Goal: Task Accomplishment & Management: Manage account settings

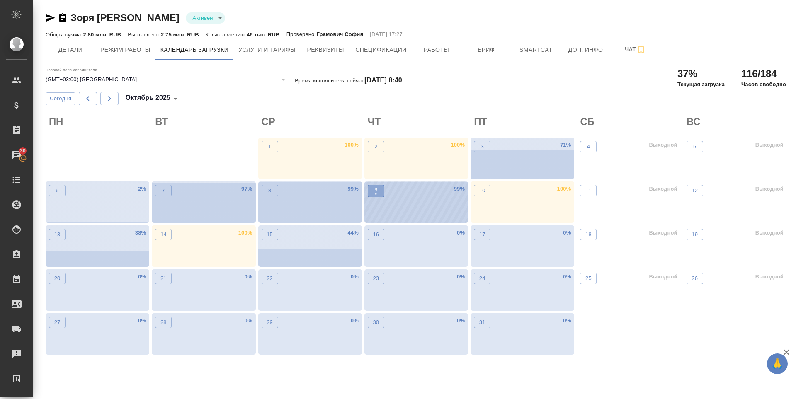
click at [382, 195] on button "9 •" at bounding box center [376, 191] width 17 height 12
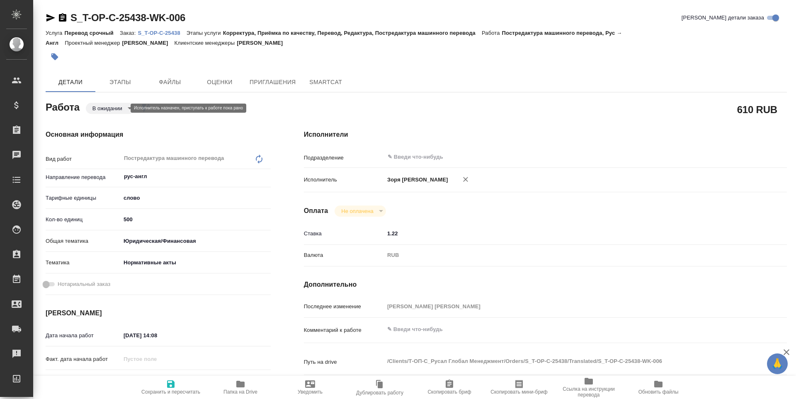
click at [114, 105] on body "🙏 .cls-1 fill:#fff; AWATERA Zoria Tatiana Клиенты Спецификации Заказы Чаты Todo…" at bounding box center [398, 199] width 796 height 399
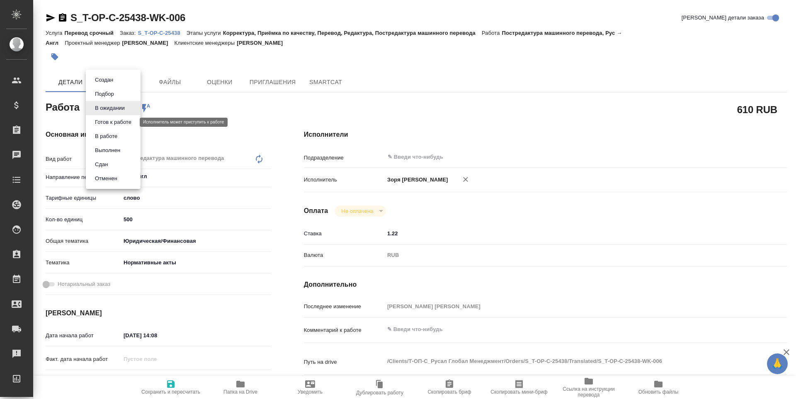
click at [114, 119] on button "Готов к работе" at bounding box center [112, 122] width 41 height 9
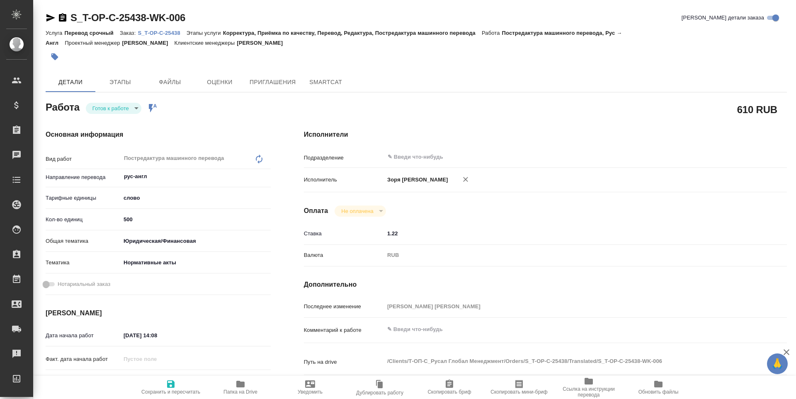
type textarea "x"
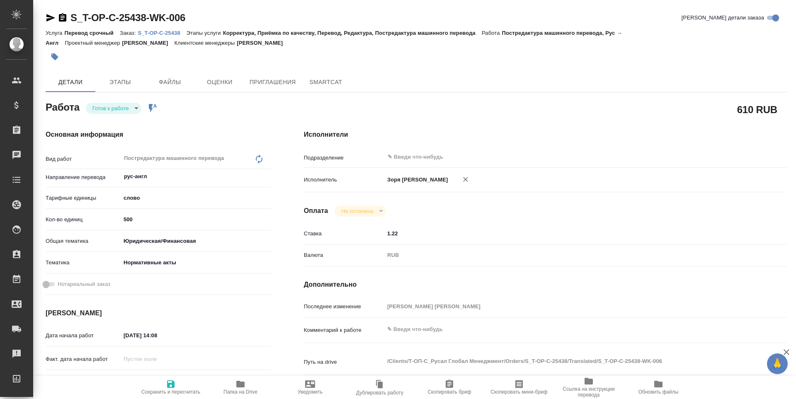
type textarea "x"
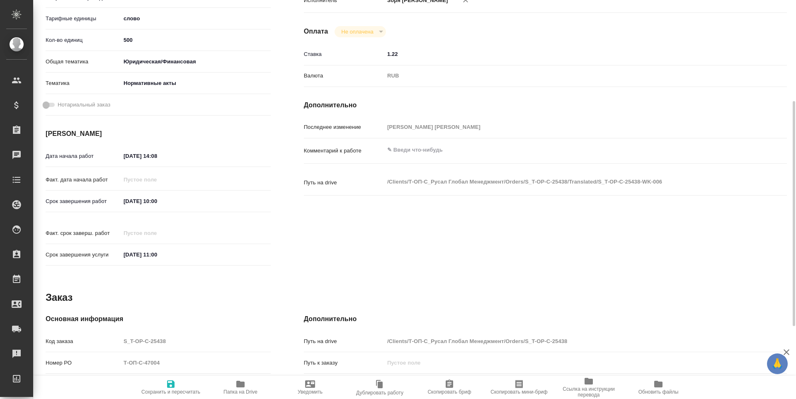
scroll to position [308, 0]
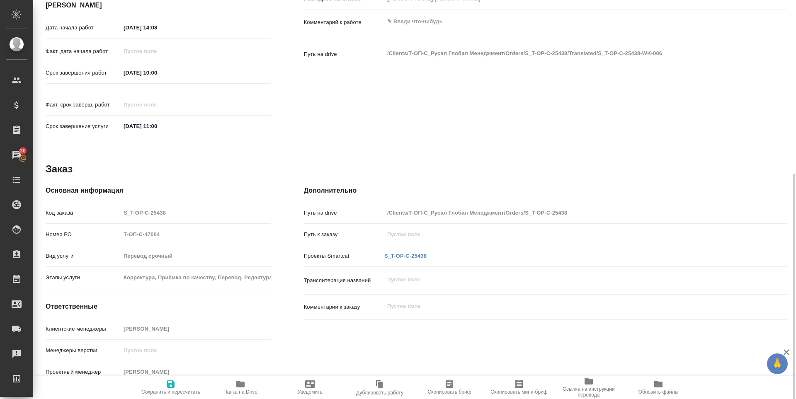
type textarea "x"
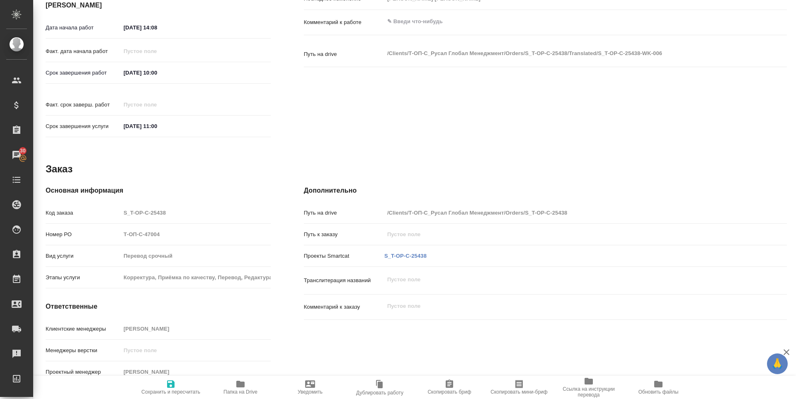
scroll to position [0, 0]
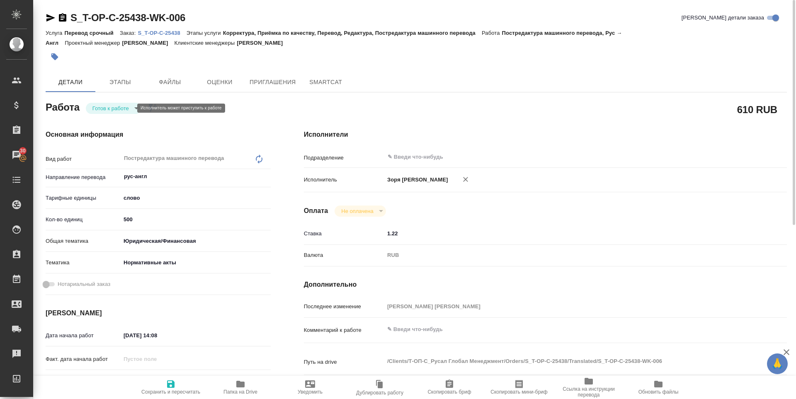
click at [117, 107] on body "🙏 .cls-1 fill:#fff; AWATERA Zoria Tatiana Клиенты Спецификации Заказы 30 Чаты T…" at bounding box center [398, 199] width 796 height 399
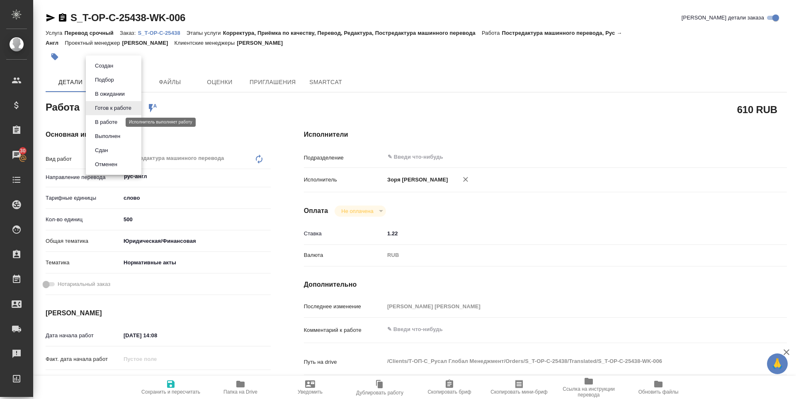
click at [117, 122] on button "В работе" at bounding box center [105, 122] width 27 height 9
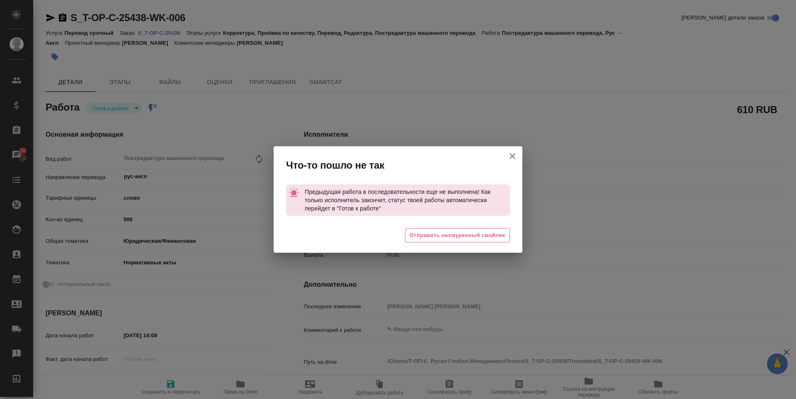
type textarea "x"
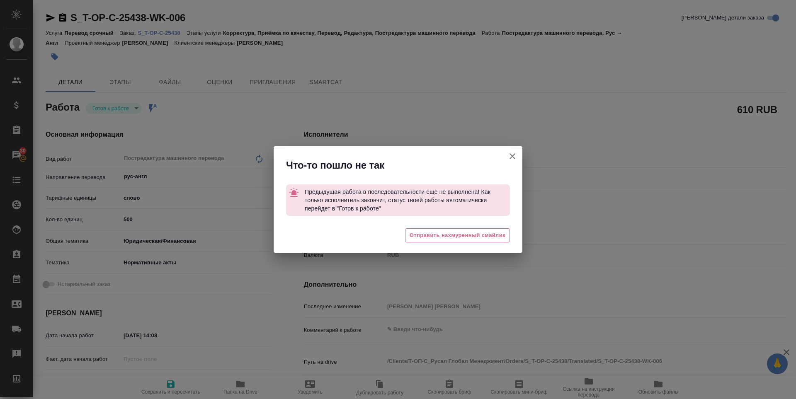
type textarea "x"
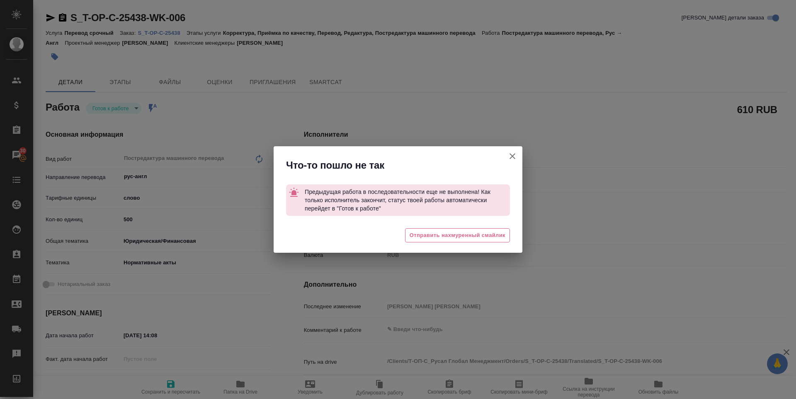
type textarea "x"
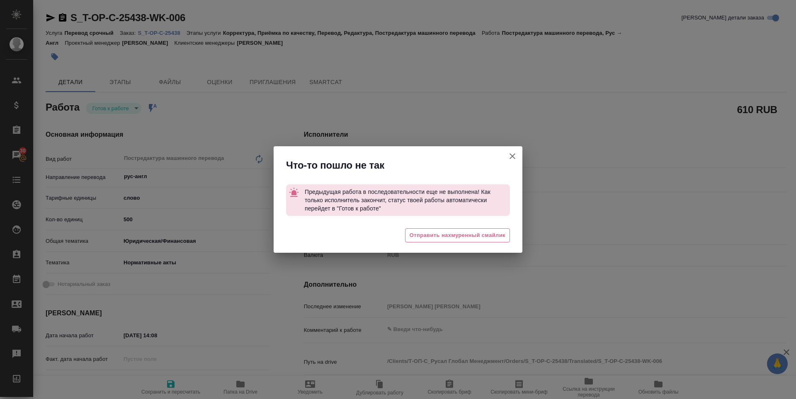
type textarea "x"
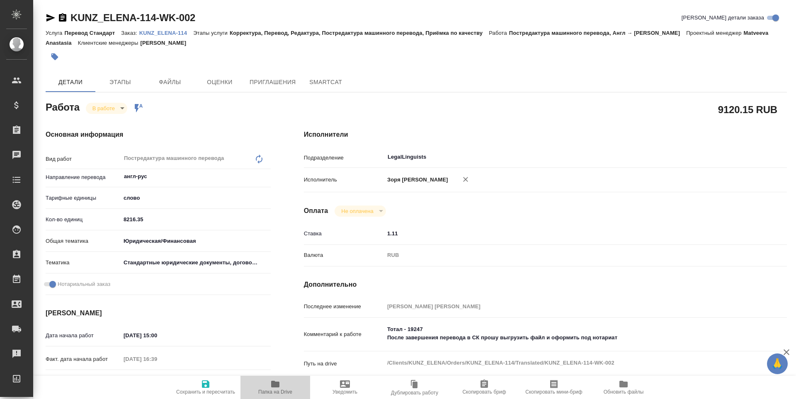
click at [274, 382] on icon "button" at bounding box center [275, 384] width 8 height 7
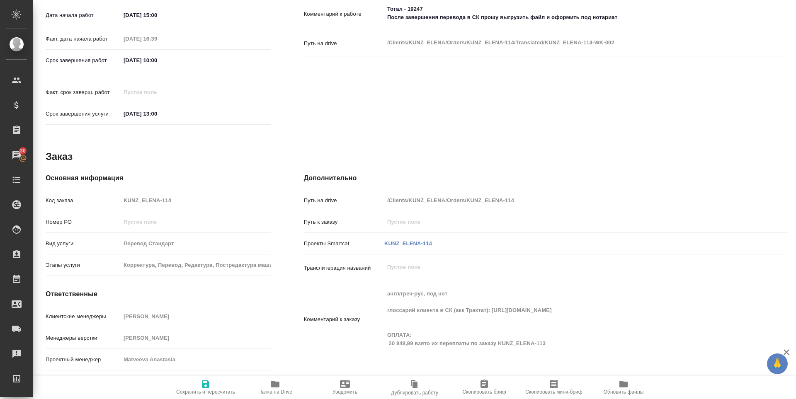
click at [407, 241] on link "KUNZ_ELENA-114" at bounding box center [408, 244] width 48 height 6
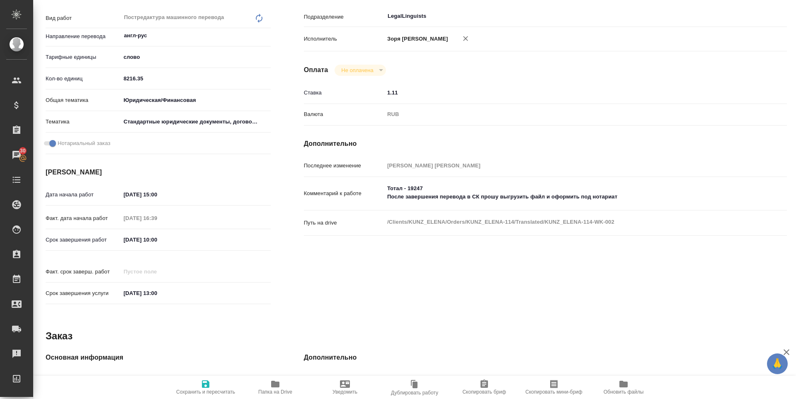
click at [202, 387] on icon "button" at bounding box center [206, 384] width 10 height 10
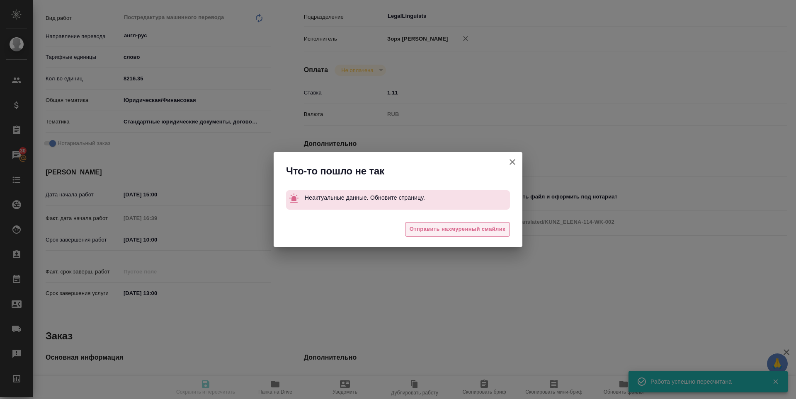
type input "inProgress"
type input "англ-рус"
type input "5a8b1489cc6b4906c91bfd90"
type input "5665.59"
type input "yr-fn"
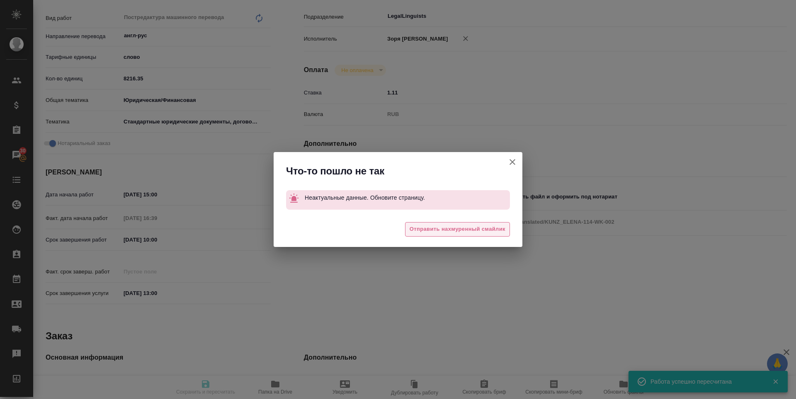
type input "5f647205b73bc97568ca66bf"
checkbox input "true"
type input "07.10.2025 15:00"
type input "07.10.2025 16:39"
type input "10.10.2025 10:00"
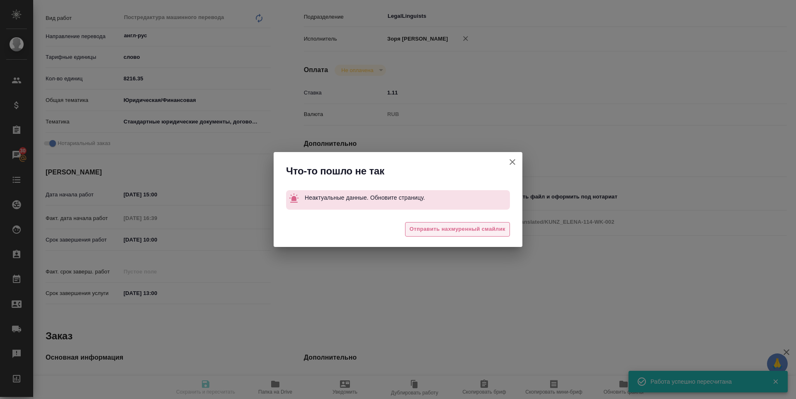
type input "20.10.2025 13:00"
type input "LegalLinguists"
type input "notPayed"
type input "1.11"
type input "RUB"
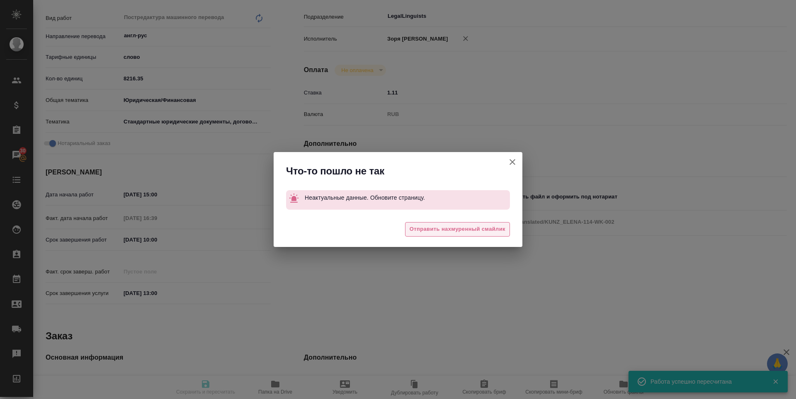
type input "Зоря Татьяна"
type input "KUNZ_ELENA-114"
type input "Перевод Стандарт"
type input "Корректура, Перевод, Редактура, Постредактура машинного перевода, Приёмка по ка…"
type input "Веселова Юлия"
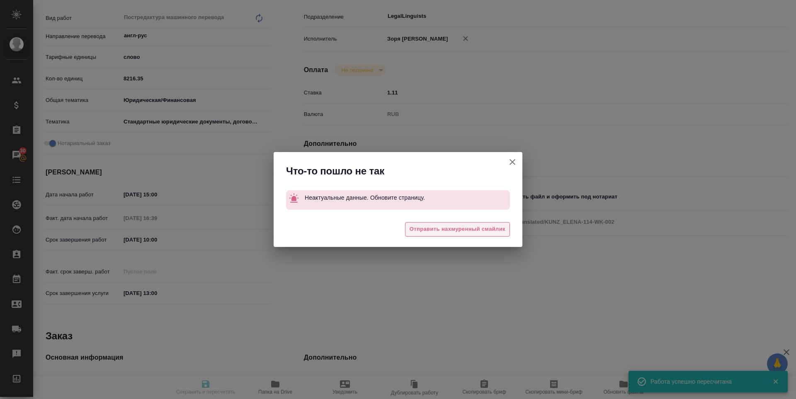
type input "Арсеньева Вера"
type input "/Clients/KUNZ_ELENA/Orders/KUNZ_ELENA-114"
click at [516, 164] on icon "button" at bounding box center [513, 162] width 10 height 10
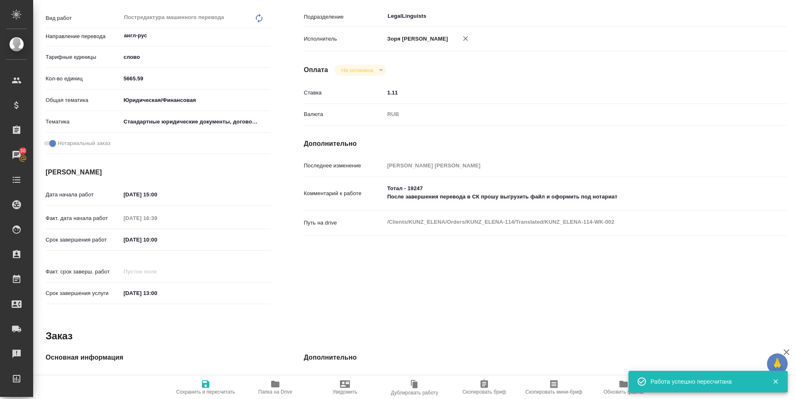
scroll to position [0, 0]
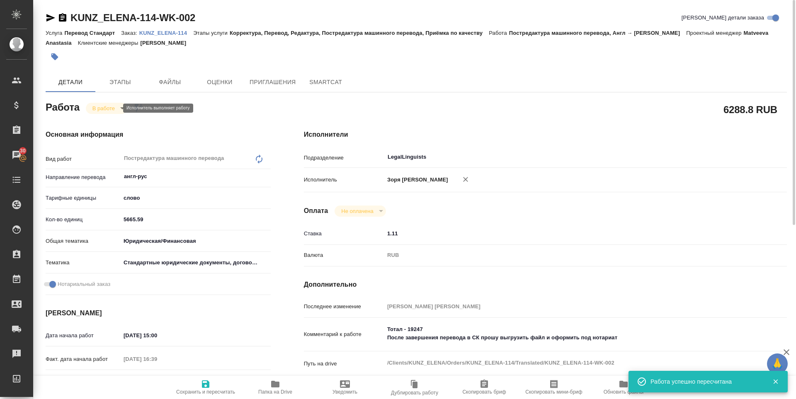
click at [90, 107] on body "🙏 .cls-1 fill:#fff; AWATERA Zoria Tatiana Клиенты Спецификации Заказы 30 Чаты T…" at bounding box center [398, 199] width 796 height 399
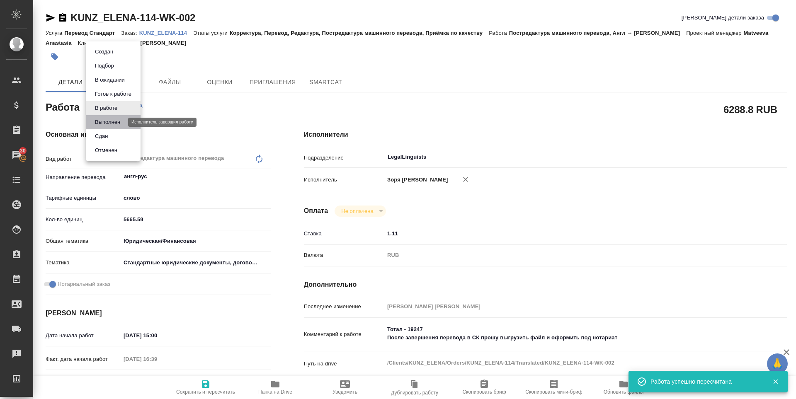
click at [105, 123] on button "Выполнен" at bounding box center [107, 122] width 30 height 9
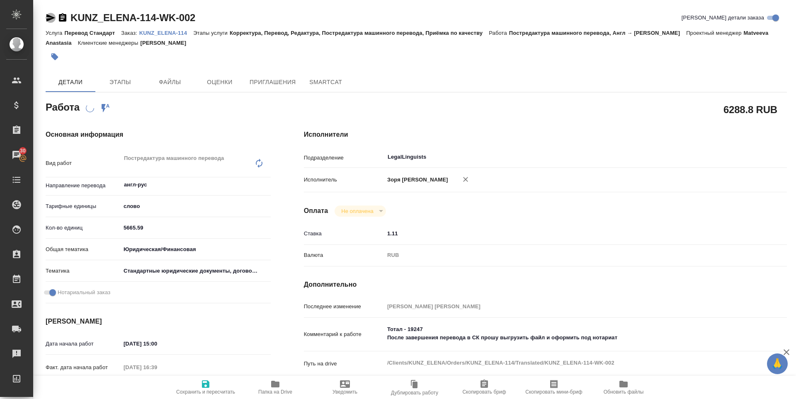
click at [53, 15] on icon "button" at bounding box center [51, 18] width 10 height 10
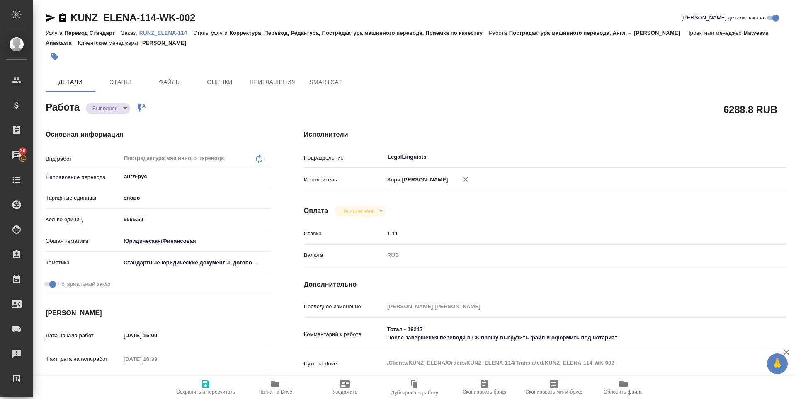
type textarea "x"
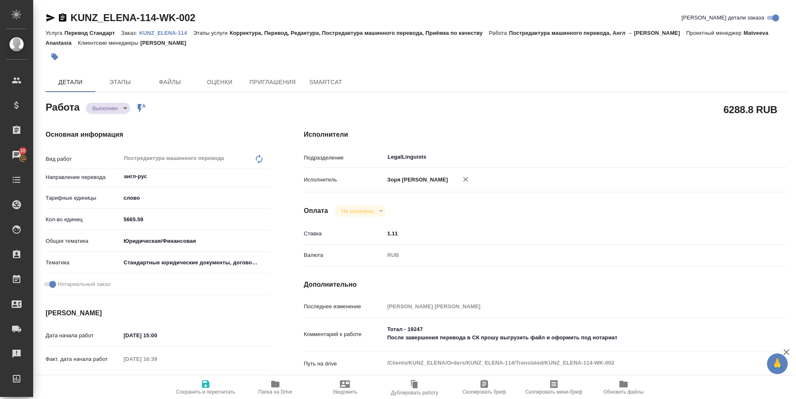
type textarea "x"
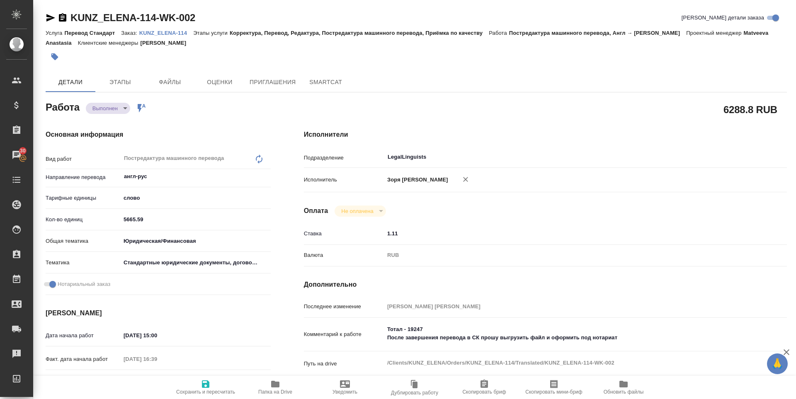
type textarea "x"
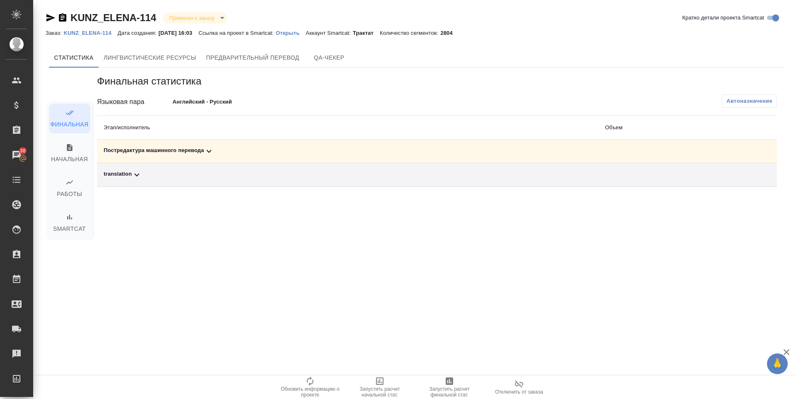
click at [129, 175] on div "translation" at bounding box center [348, 175] width 488 height 10
click at [720, 213] on button "button" at bounding box center [721, 204] width 20 height 20
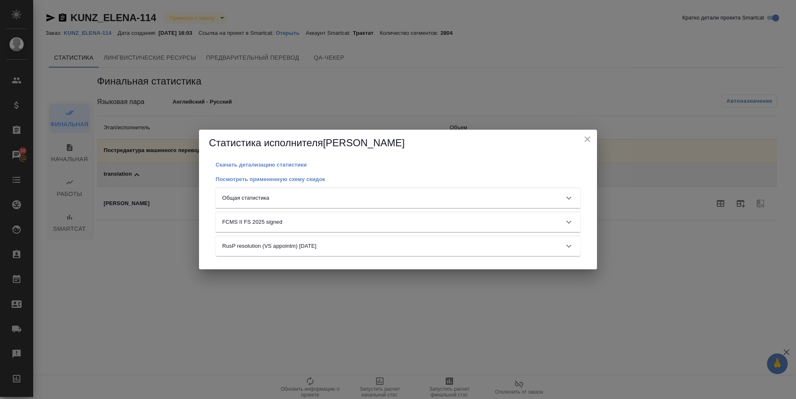
click at [481, 202] on div "Общая статистика" at bounding box center [398, 198] width 365 height 20
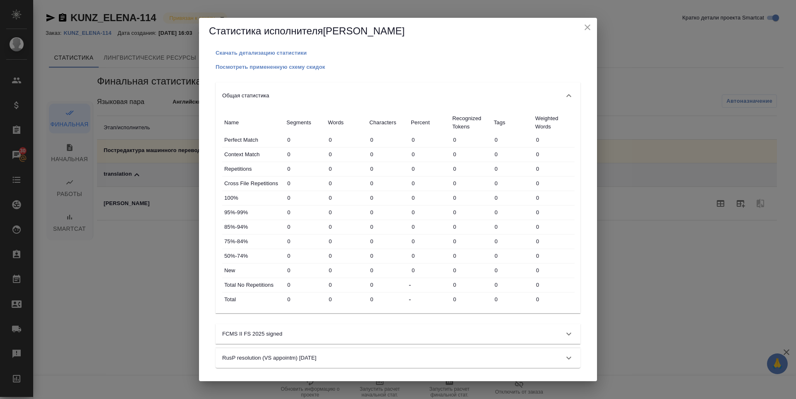
click at [589, 32] on icon "close" at bounding box center [588, 27] width 10 height 10
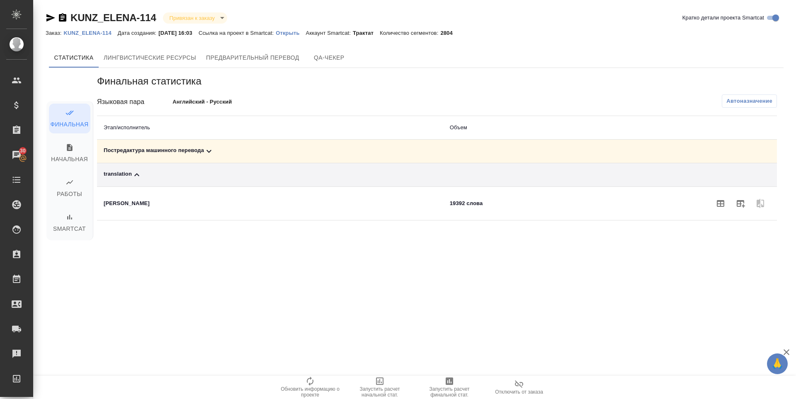
click at [442, 382] on span "Запустить расчет финальной стат." at bounding box center [450, 388] width 60 height 22
click at [138, 148] on div "Постредактура машинного перевода" at bounding box center [348, 151] width 488 height 10
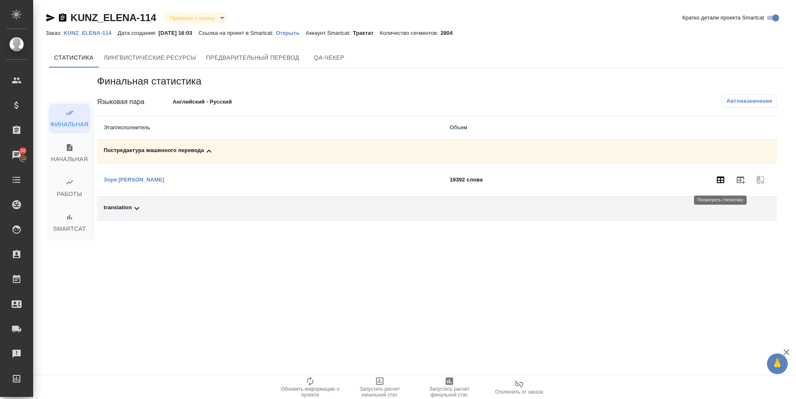
click at [720, 181] on icon "button" at bounding box center [720, 180] width 7 height 7
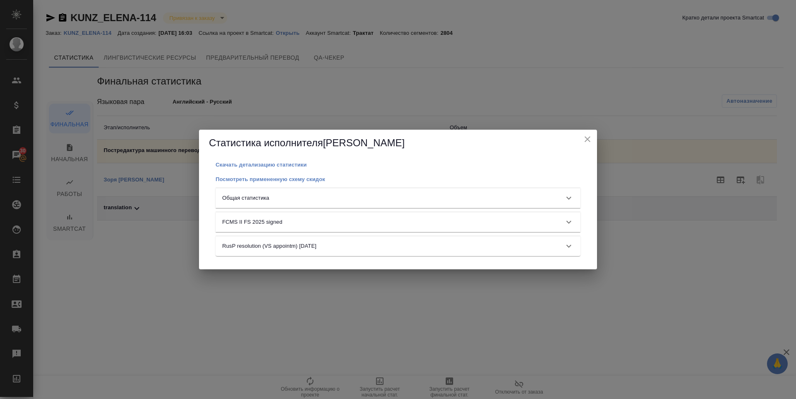
click at [300, 198] on div "Общая статистика" at bounding box center [390, 198] width 337 height 8
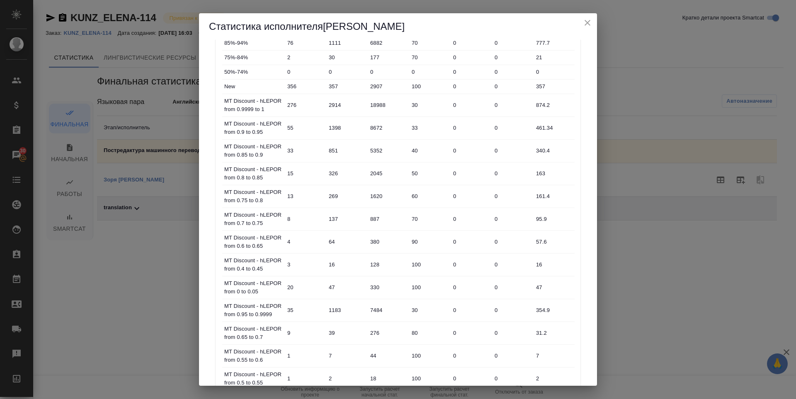
scroll to position [356, 0]
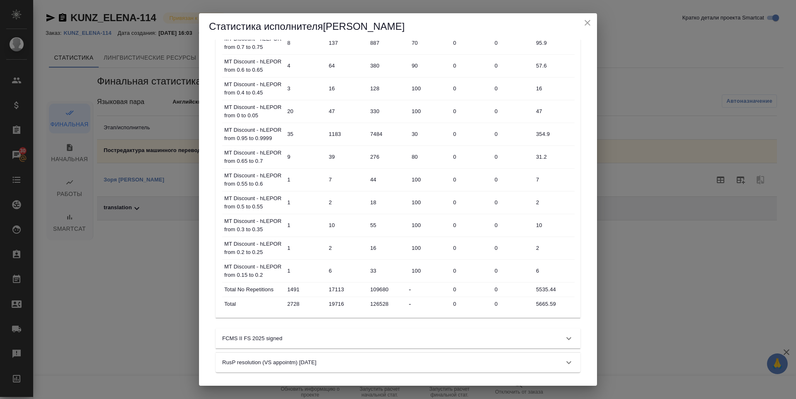
click at [583, 25] on icon "close" at bounding box center [588, 23] width 10 height 10
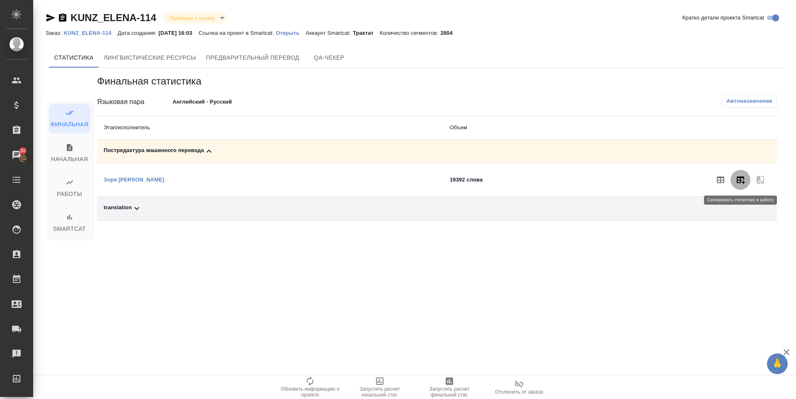
click at [740, 176] on icon "button" at bounding box center [741, 180] width 10 height 10
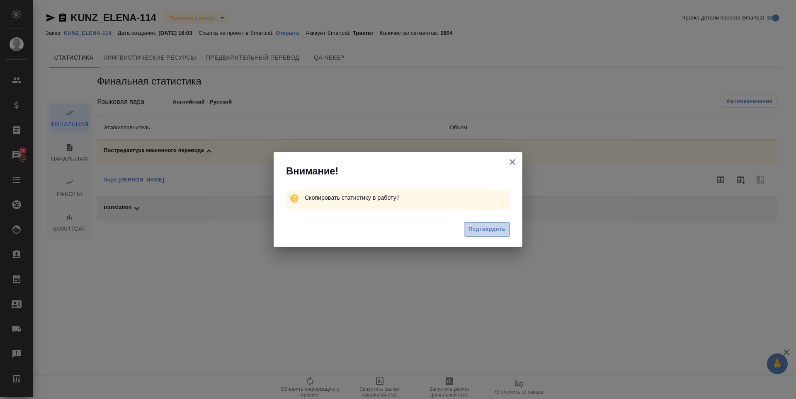
click at [478, 230] on span "Подтвердить" at bounding box center [487, 230] width 37 height 10
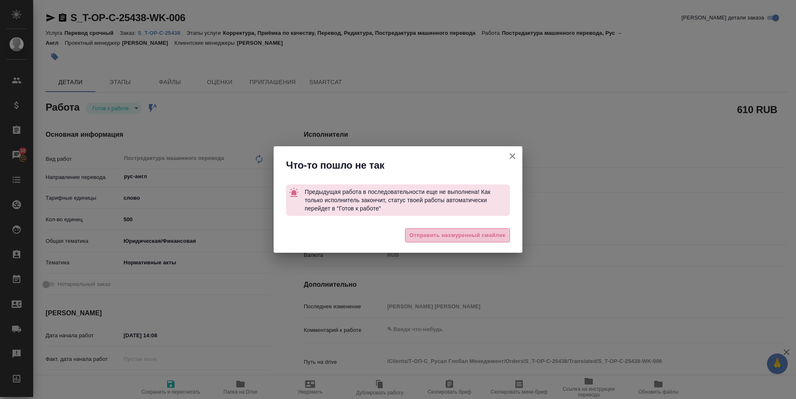
click at [431, 238] on span "Отправить нахмуренный смайлик" at bounding box center [458, 236] width 96 height 10
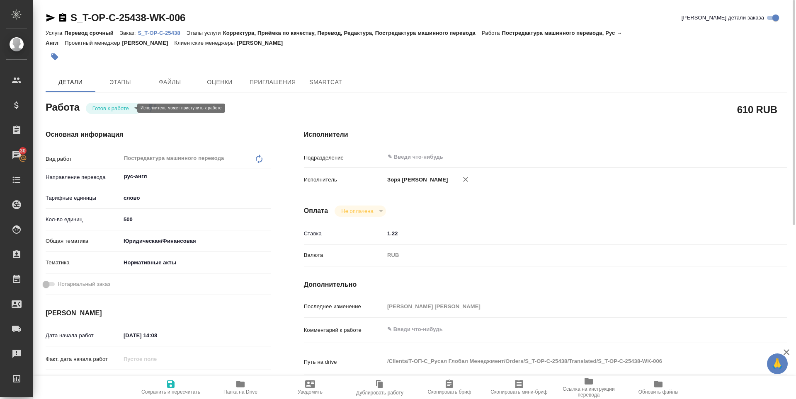
click at [110, 111] on body "🙏 .cls-1 fill:#fff; AWATERA [PERSON_NAME] Спецификации Заказы 30 Чаты Todo Прое…" at bounding box center [398, 199] width 796 height 399
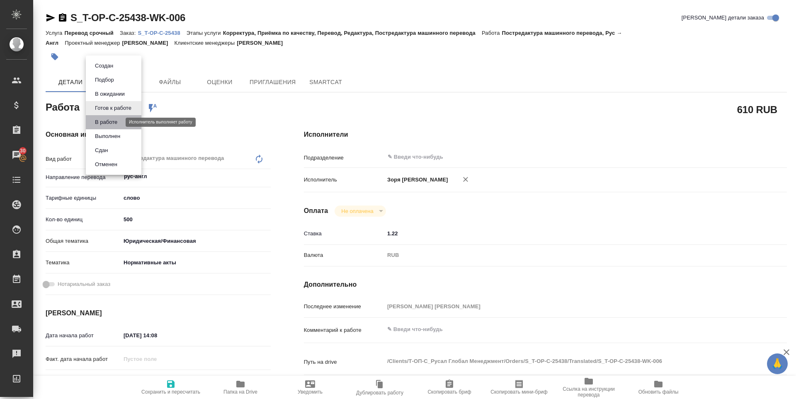
click at [109, 118] on button "В работе" at bounding box center [105, 122] width 27 height 9
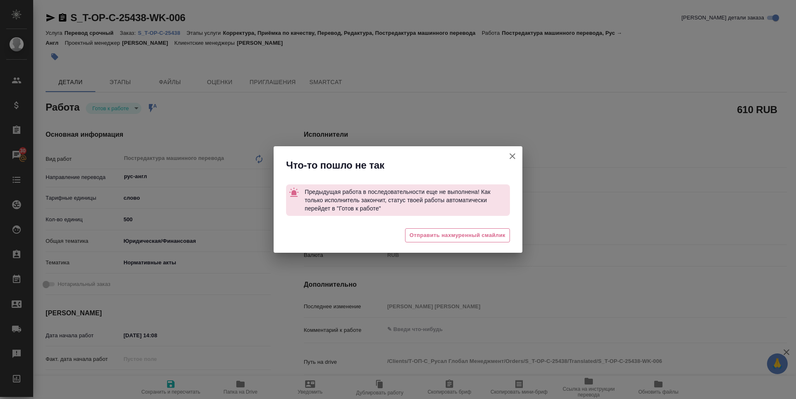
type textarea "x"
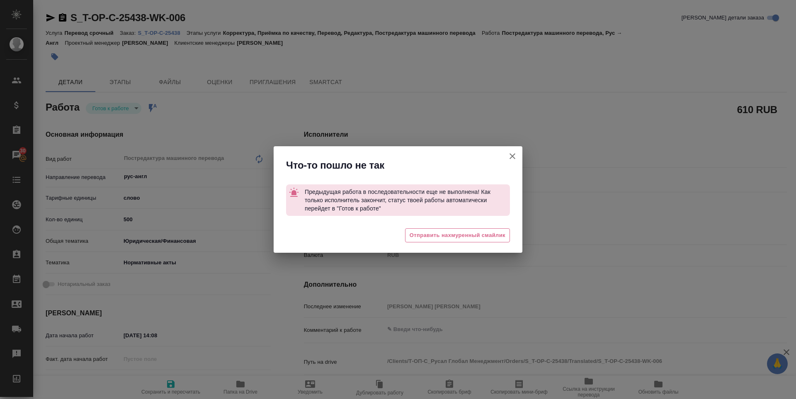
type textarea "x"
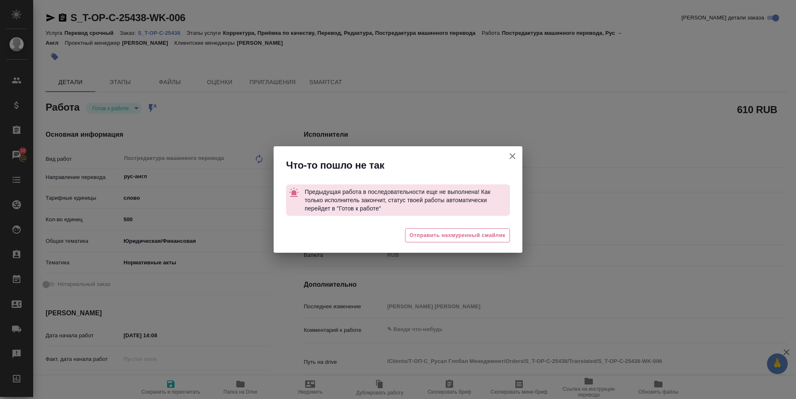
type textarea "x"
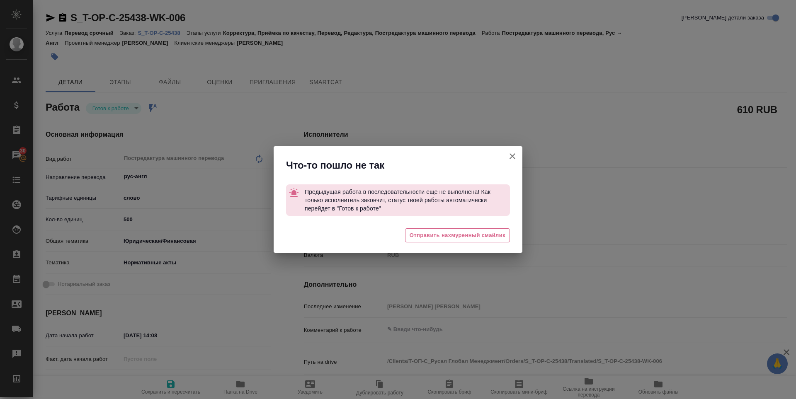
click at [513, 156] on icon "button" at bounding box center [513, 156] width 6 height 6
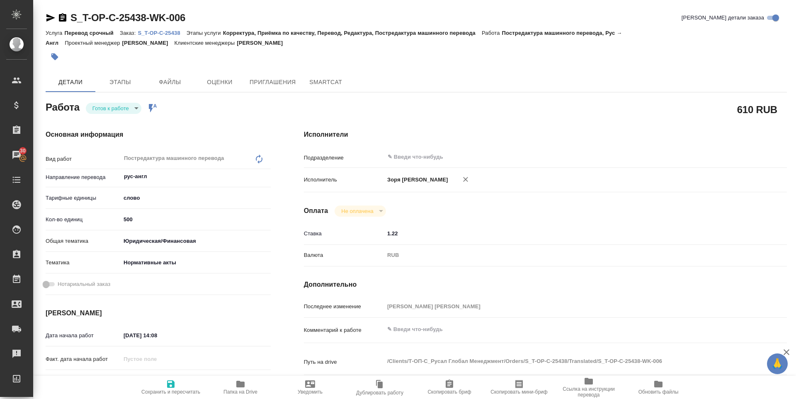
type textarea "x"
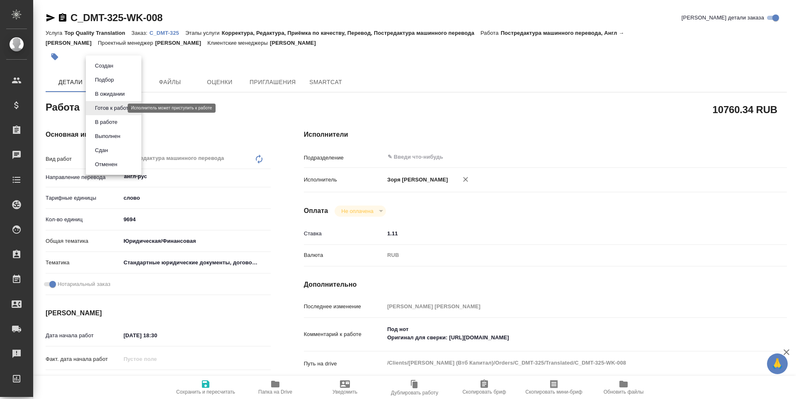
click at [121, 110] on body "🙏 .cls-1 fill:#fff; AWATERA [PERSON_NAME] Спецификации Заказы Чаты Todo Проекты…" at bounding box center [398, 199] width 796 height 399
click at [122, 118] on li "В работе" at bounding box center [114, 122] width 56 height 14
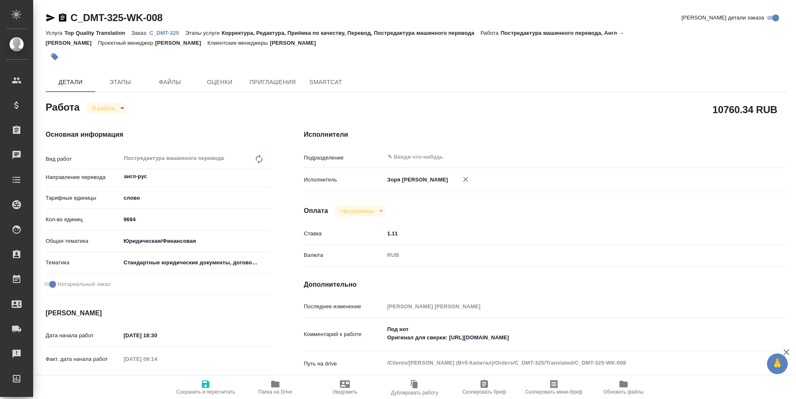
type textarea "x"
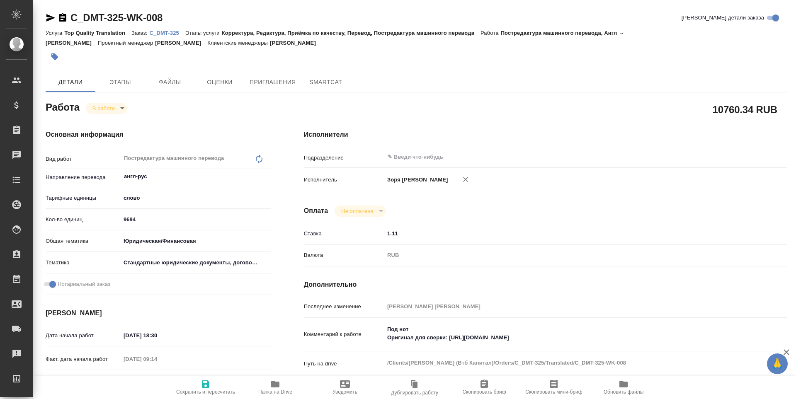
type textarea "x"
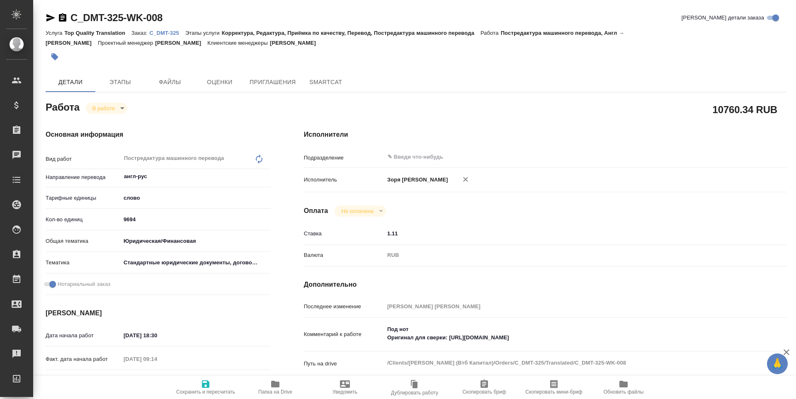
type textarea "x"
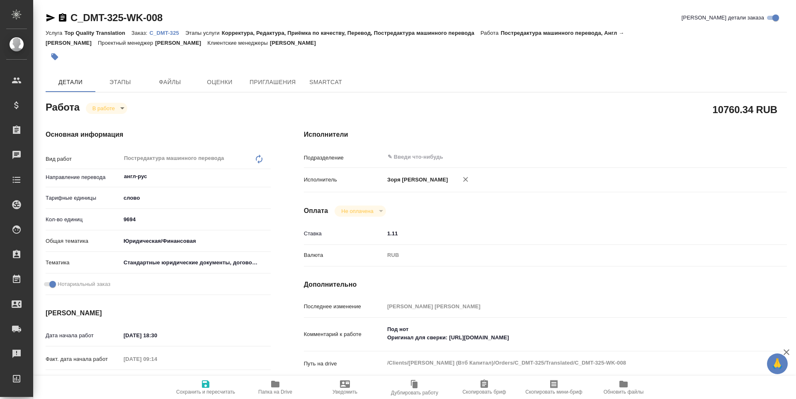
click at [49, 15] on icon "button" at bounding box center [51, 18] width 10 height 10
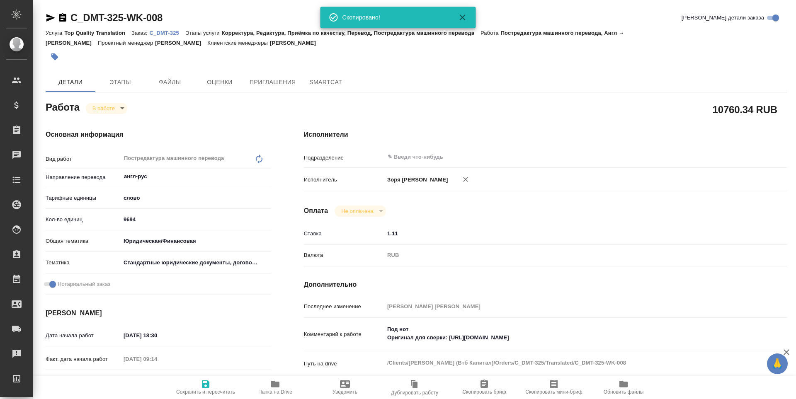
type textarea "x"
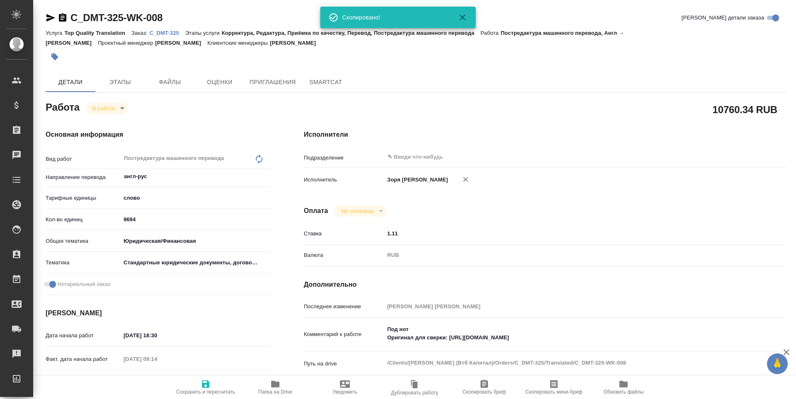
type textarea "x"
